Goal: Check status

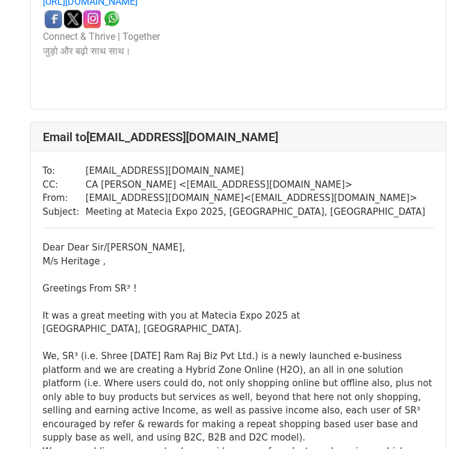
scroll to position [15507, 0]
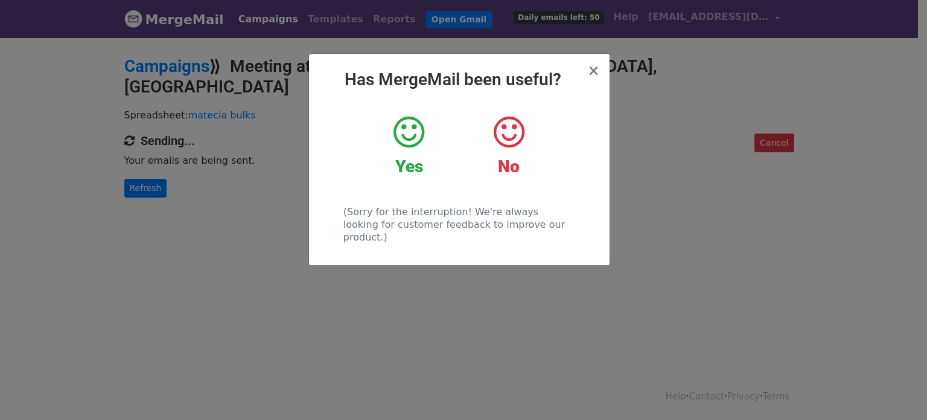
click at [207, 152] on div "× Has MergeMail been useful? Yes No (Sorry for the interruption! We're always l…" at bounding box center [463, 227] width 927 height 383
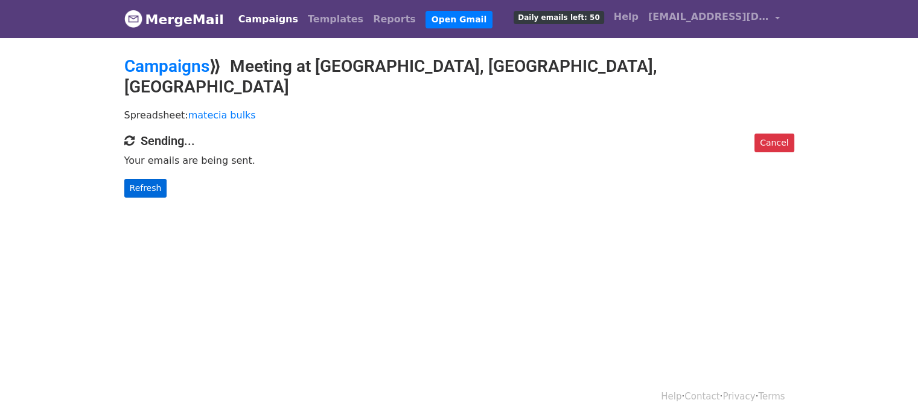
click at [232, 154] on p "Your emails are being sent." at bounding box center [459, 160] width 670 height 13
click at [147, 179] on link "Refresh" at bounding box center [145, 188] width 43 height 19
click at [142, 179] on link "Refresh" at bounding box center [145, 188] width 43 height 19
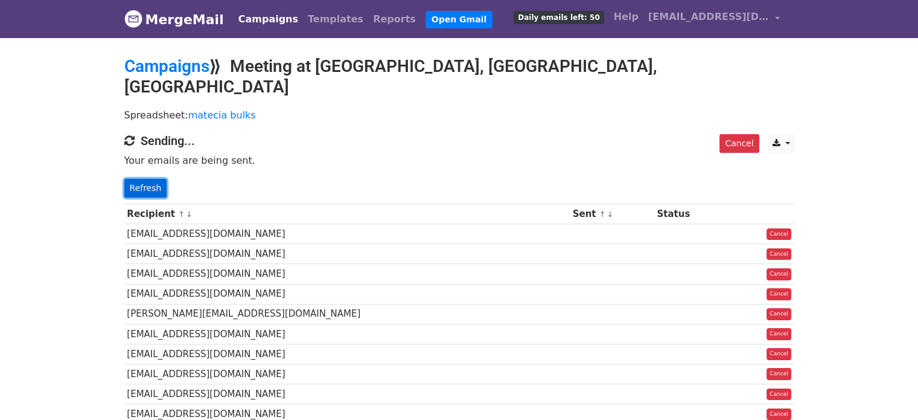
click at [145, 179] on link "Refresh" at bounding box center [145, 188] width 43 height 19
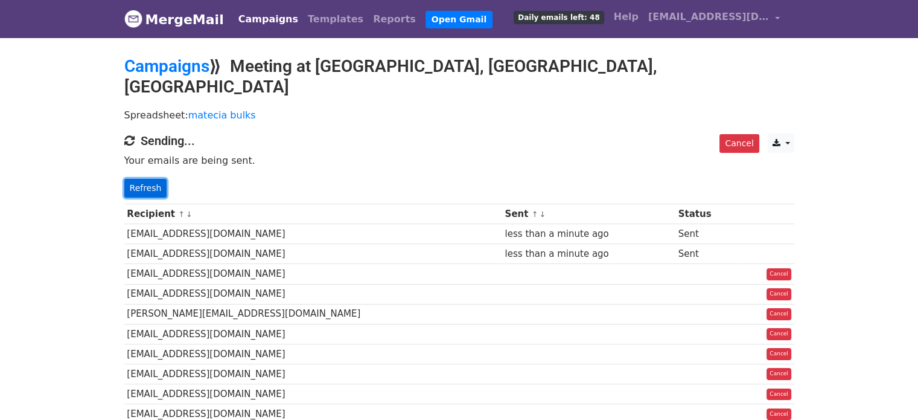
click at [141, 179] on link "Refresh" at bounding box center [145, 188] width 43 height 19
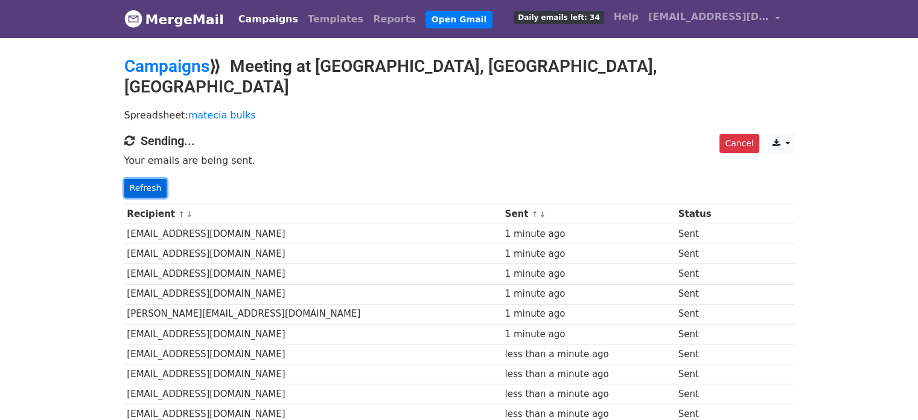
click at [147, 179] on link "Refresh" at bounding box center [145, 188] width 43 height 19
click at [154, 179] on link "Refresh" at bounding box center [145, 188] width 43 height 19
click at [147, 179] on link "Refresh" at bounding box center [145, 188] width 43 height 19
click at [153, 179] on link "Refresh" at bounding box center [145, 188] width 43 height 19
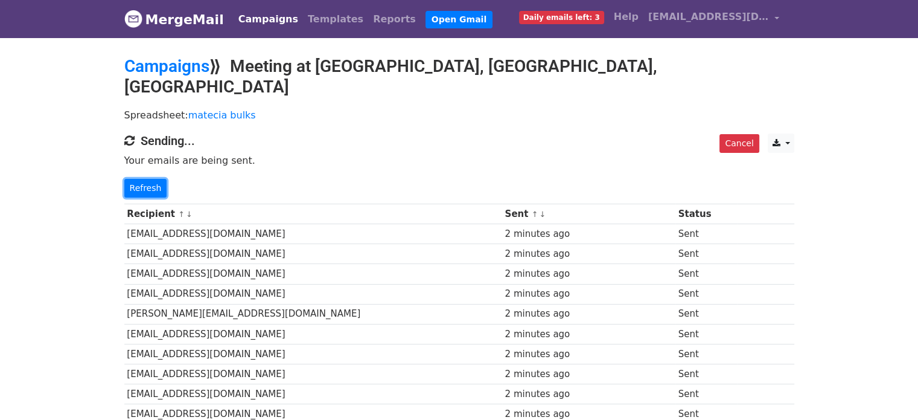
drag, startPoint x: 132, startPoint y: 165, endPoint x: 218, endPoint y: 132, distance: 92.5
click at [132, 179] on link "Refresh" at bounding box center [145, 188] width 43 height 19
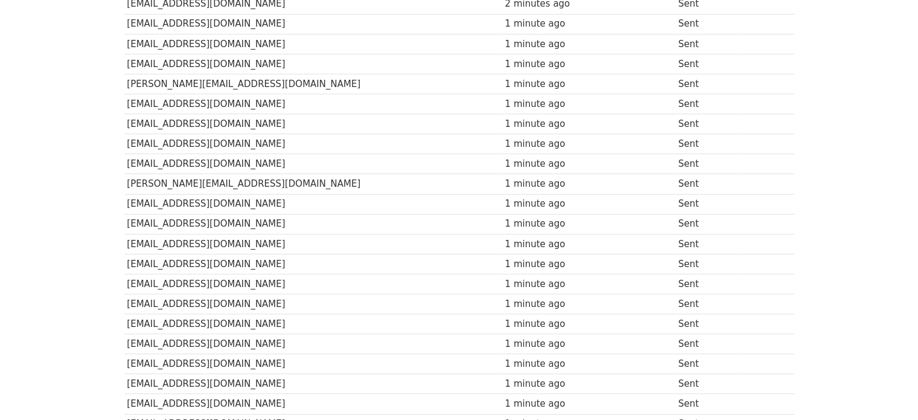
scroll to position [648, 0]
